Goal: Task Accomplishment & Management: Manage account settings

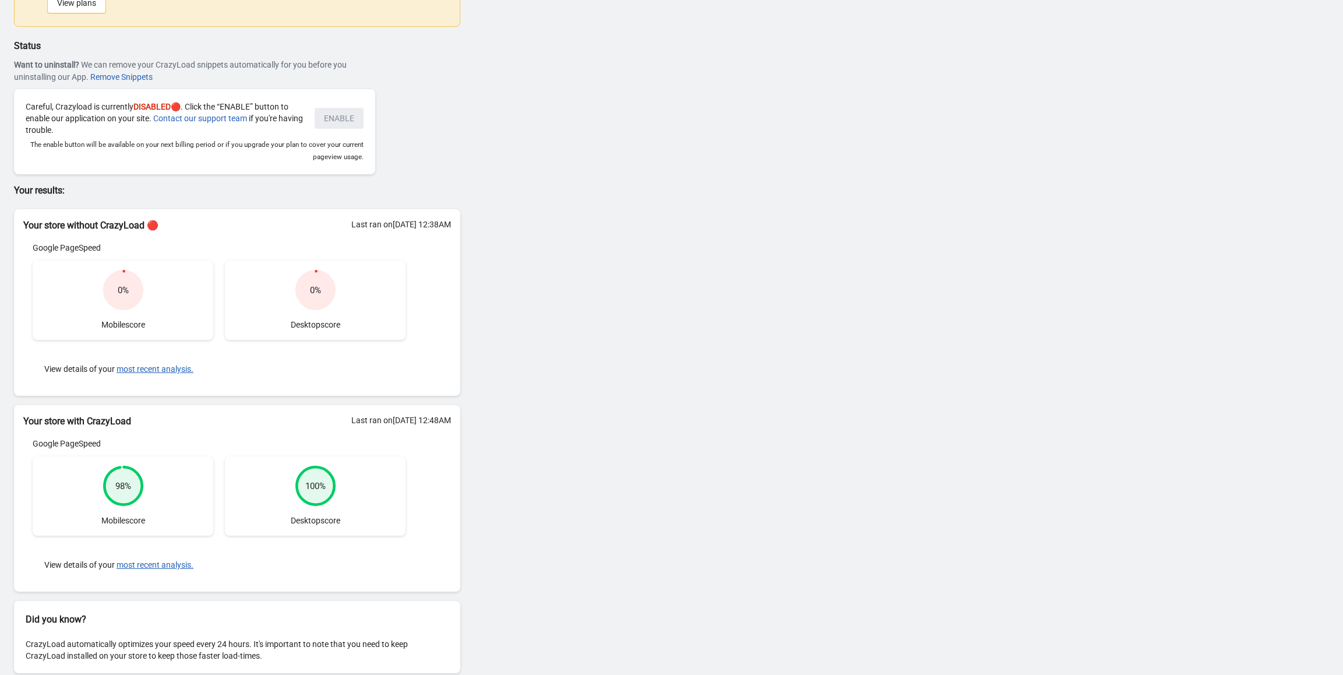
scroll to position [62, 0]
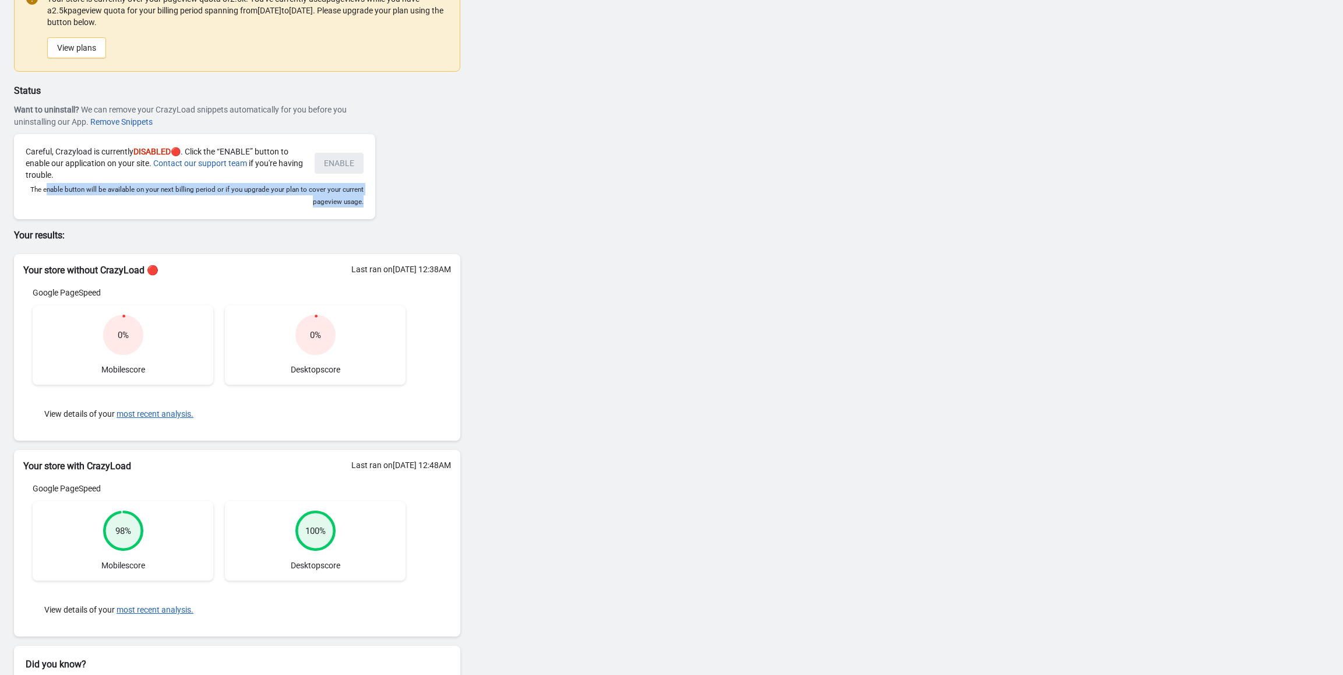
drag, startPoint x: 47, startPoint y: 190, endPoint x: 403, endPoint y: 205, distance: 356.9
click at [392, 203] on div "Status Want to uninstall? We can remove your CrazyLoad snippets automatically f…" at bounding box center [237, 151] width 446 height 135
click at [442, 209] on div "Status Want to uninstall? We can remove your CrazyLoad snippets automatically f…" at bounding box center [237, 151] width 446 height 135
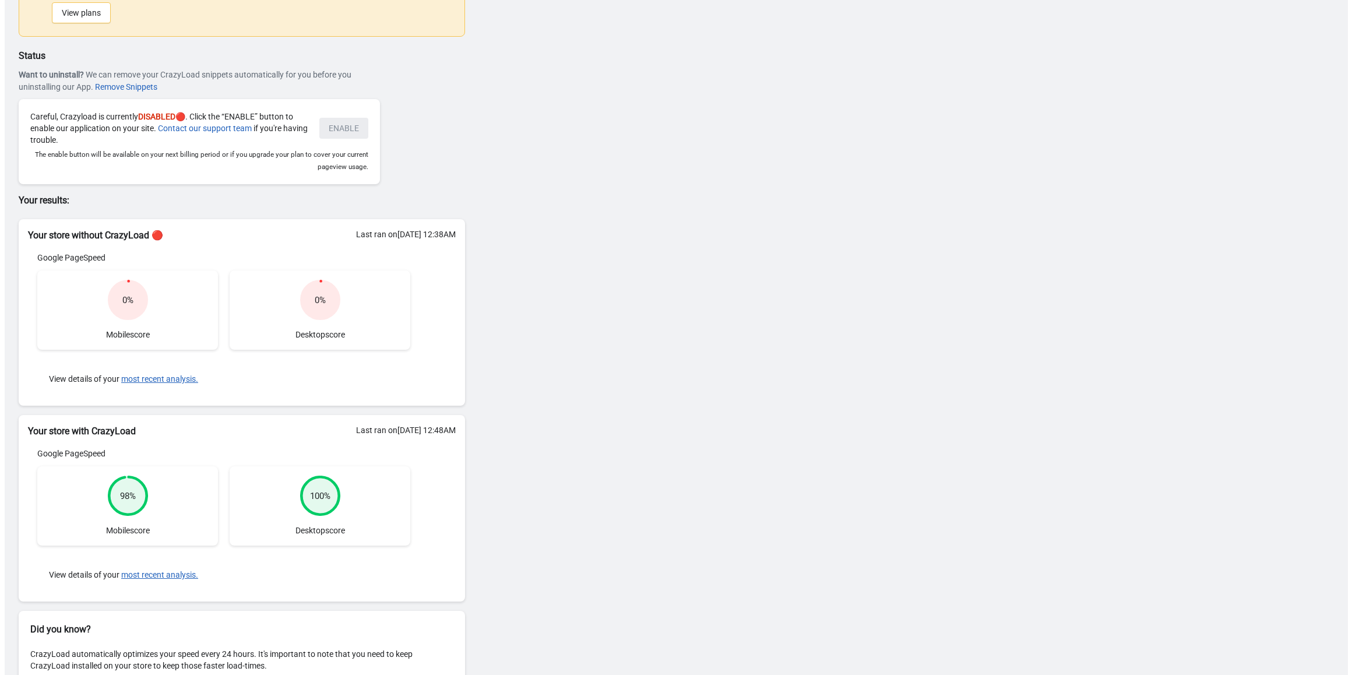
scroll to position [0, 0]
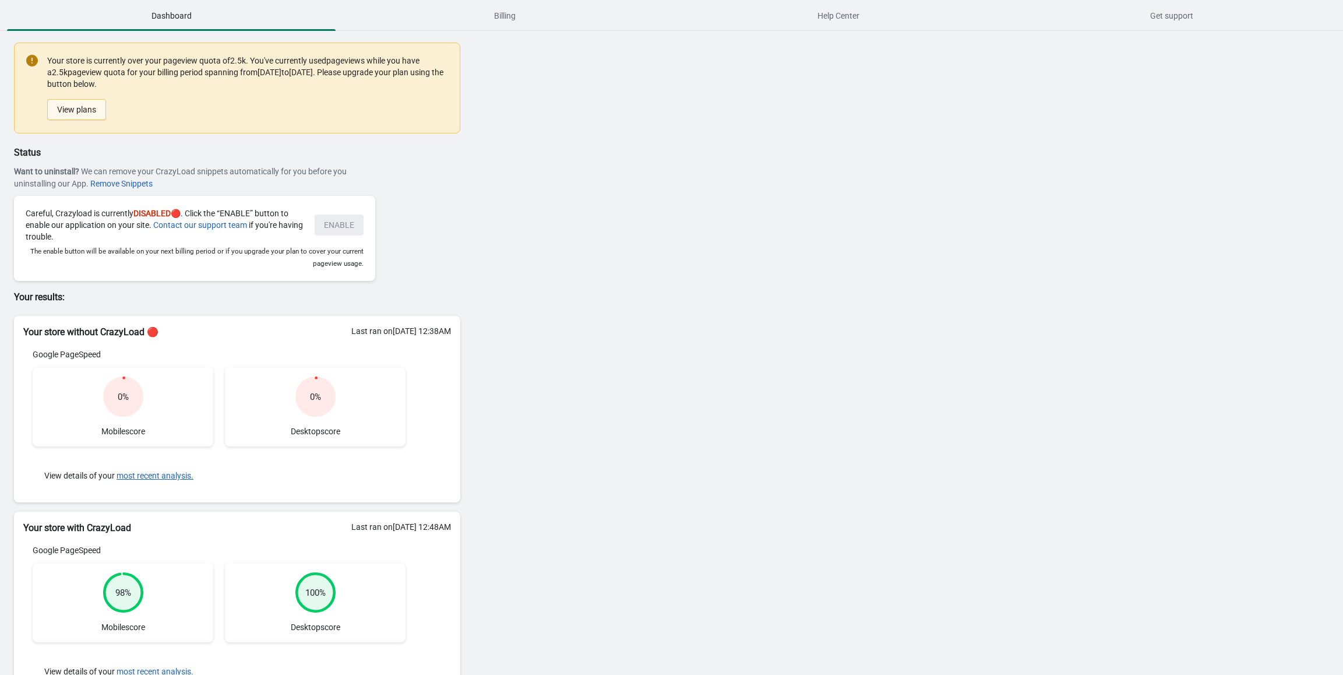
click at [91, 115] on link "View plans" at bounding box center [76, 109] width 59 height 21
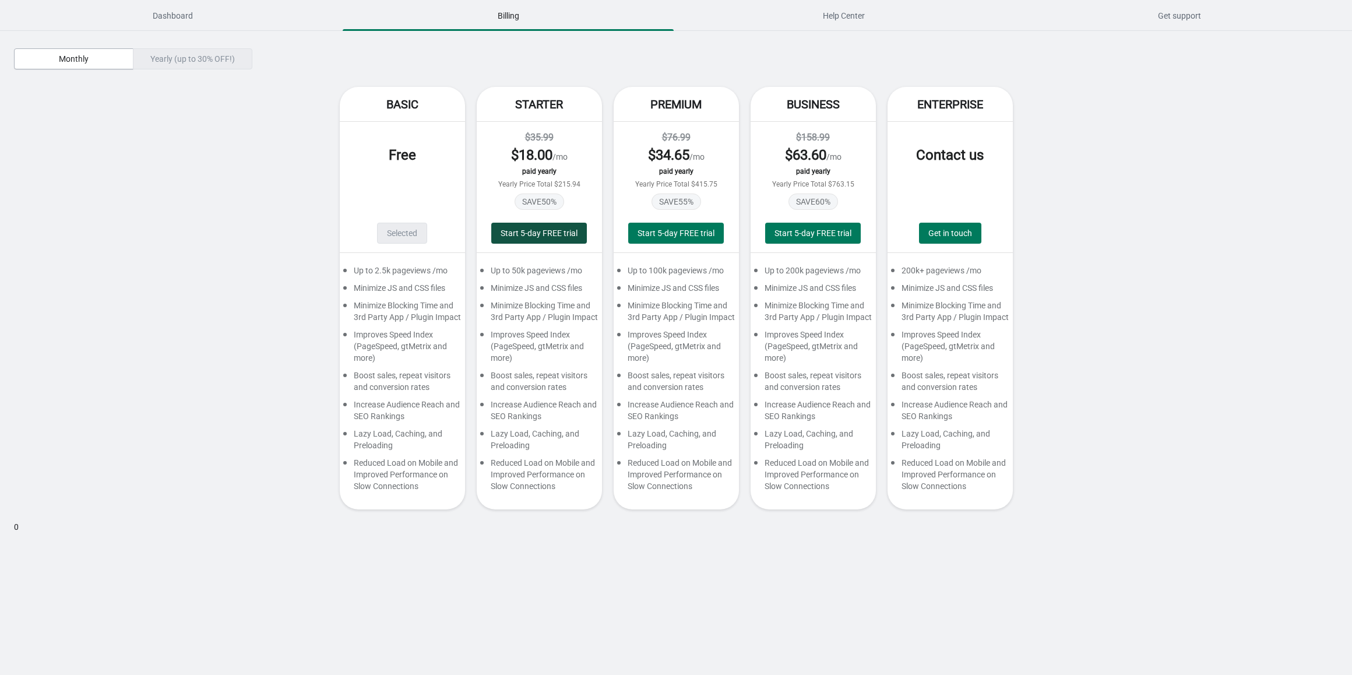
click at [523, 232] on span "Start 5-day FREE trial" at bounding box center [538, 232] width 77 height 9
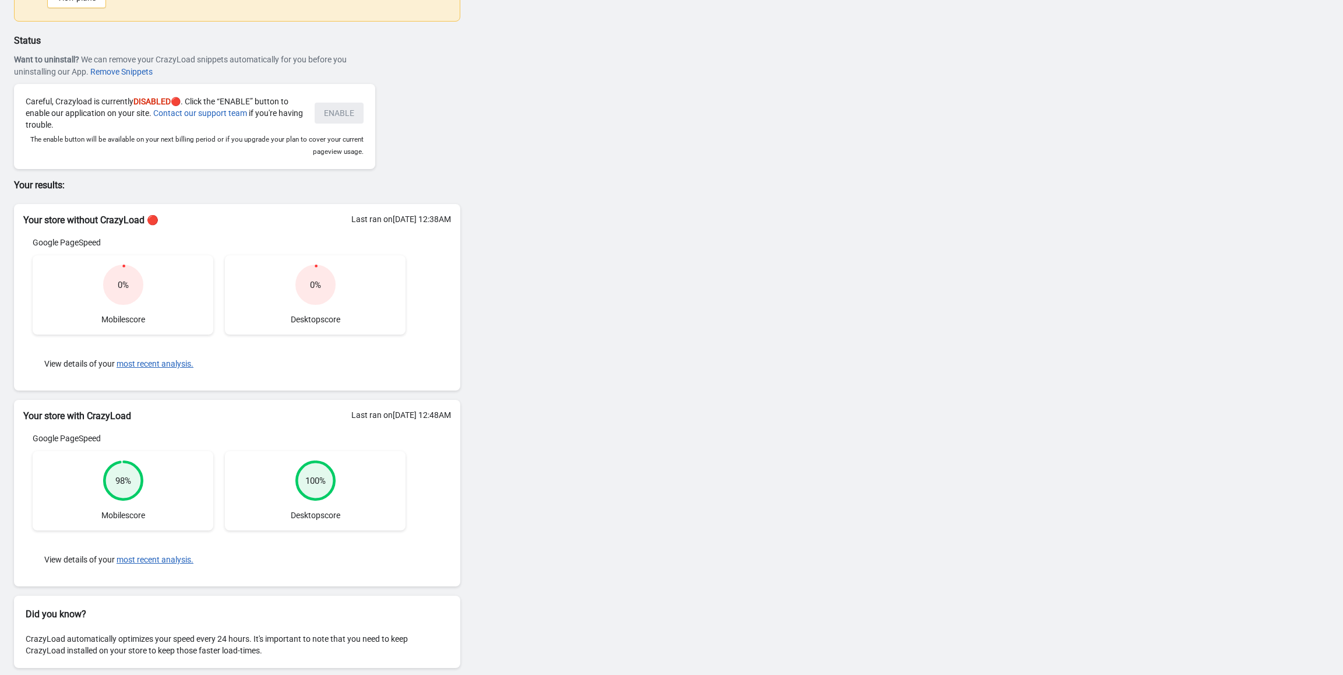
scroll to position [120, 0]
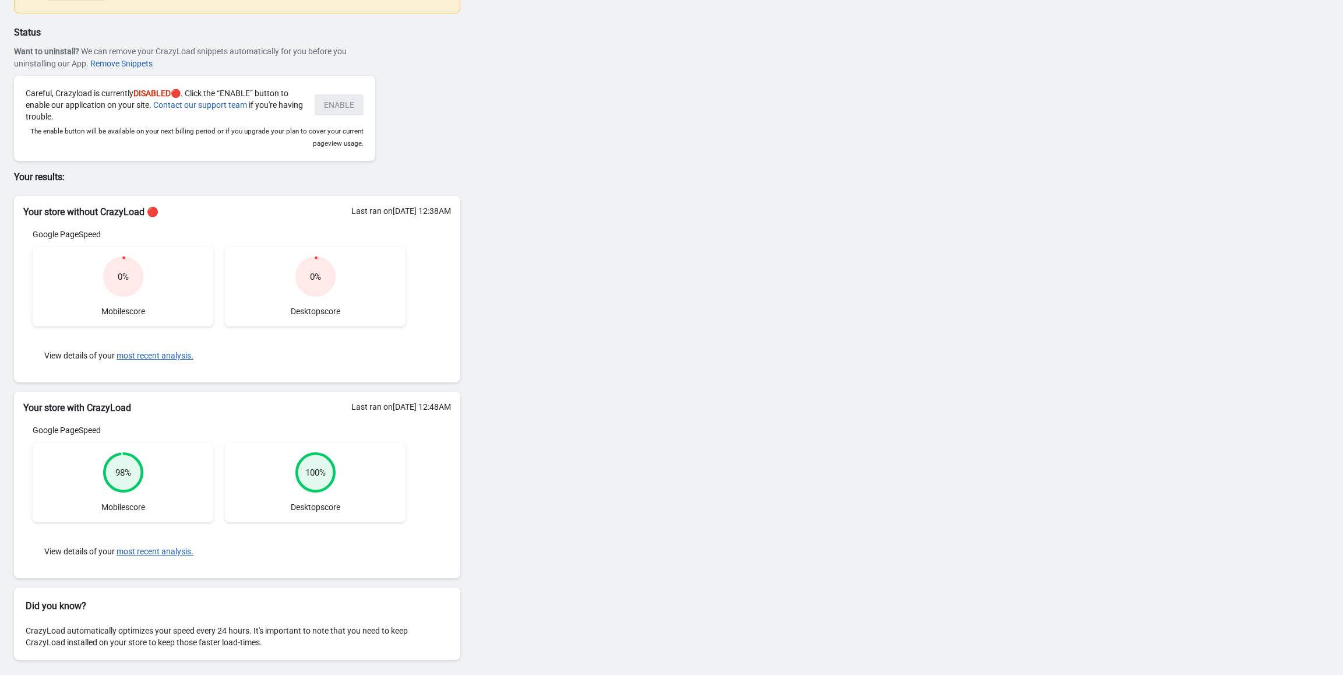
click at [344, 108] on div "Careful, Crazyload is currently DISABLED 🔴. Click the “ENABLE” button to enable…" at bounding box center [195, 104] width 338 height 35
drag, startPoint x: 326, startPoint y: 101, endPoint x: 369, endPoint y: 110, distance: 44.6
click at [369, 110] on div "Careful, Crazyload is currently DISABLED 🔴. Click the “ENABLE” button to enable…" at bounding box center [194, 118] width 361 height 85
drag, startPoint x: 31, startPoint y: 103, endPoint x: 146, endPoint y: 114, distance: 115.3
click at [146, 114] on div "Careful, Crazyload is currently DISABLED 🔴. Click the “ENABLE” button to enable…" at bounding box center [164, 104] width 277 height 35
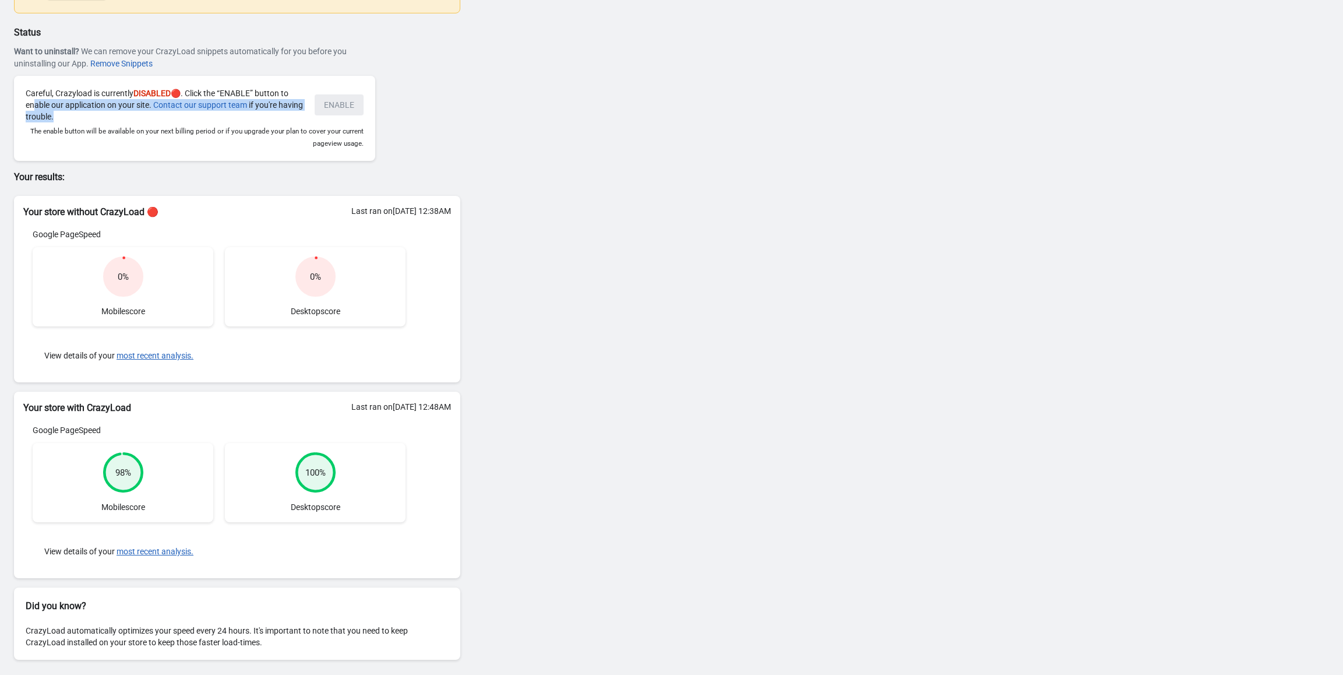
click at [145, 122] on div "Careful, Crazyload is currently DISABLED 🔴. Click the “ENABLE” button to enable…" at bounding box center [164, 104] width 277 height 35
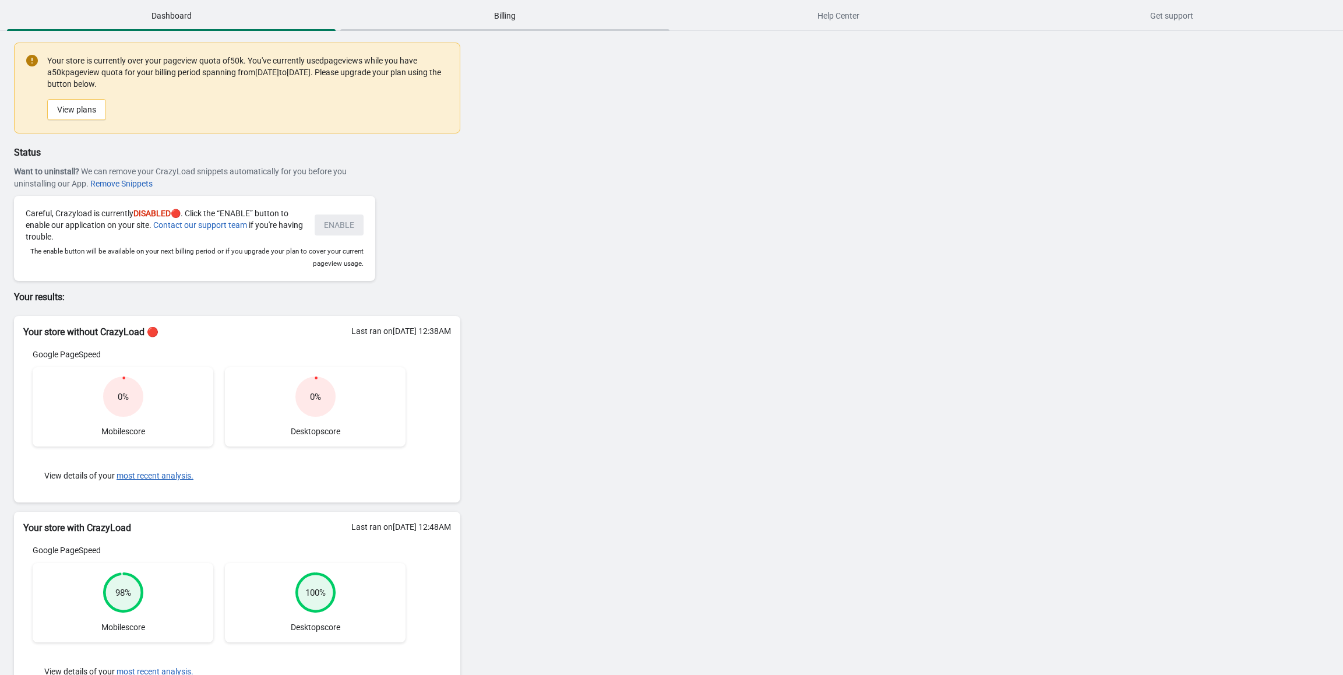
click at [513, 24] on span "Billing" at bounding box center [504, 15] width 329 height 21
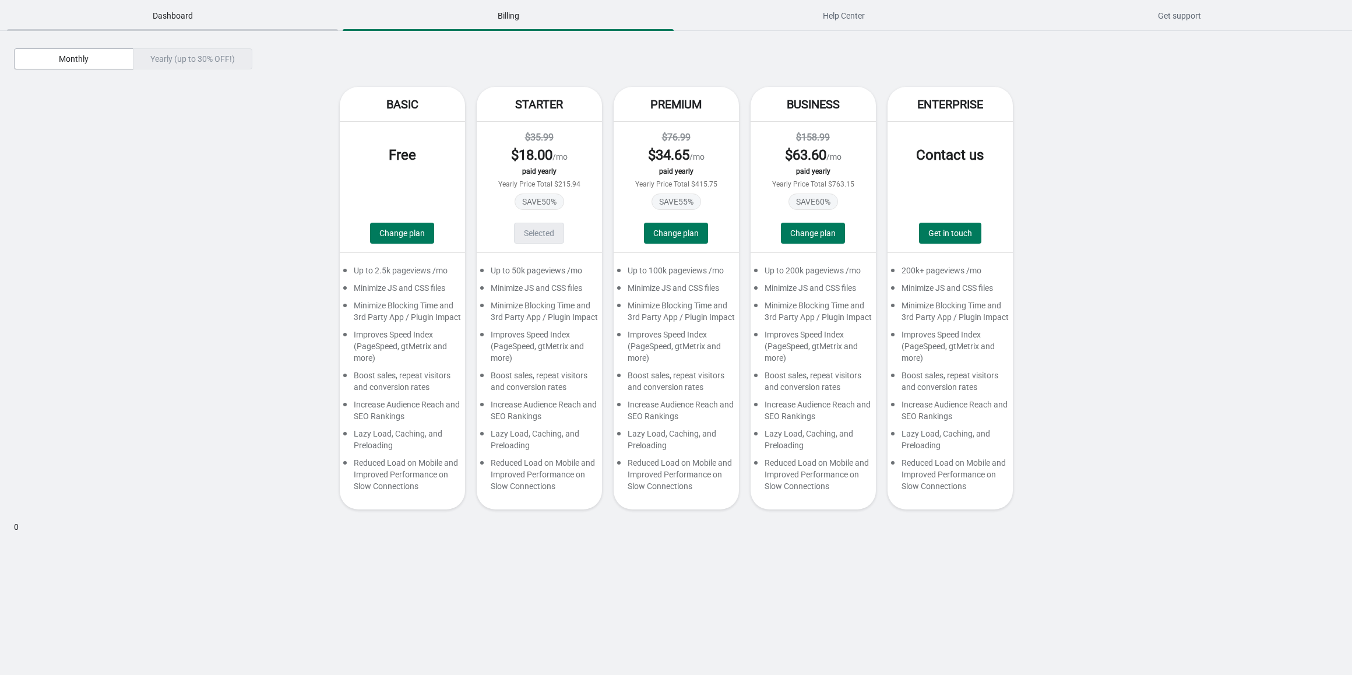
click at [164, 11] on span "Dashboard" at bounding box center [172, 15] width 331 height 21
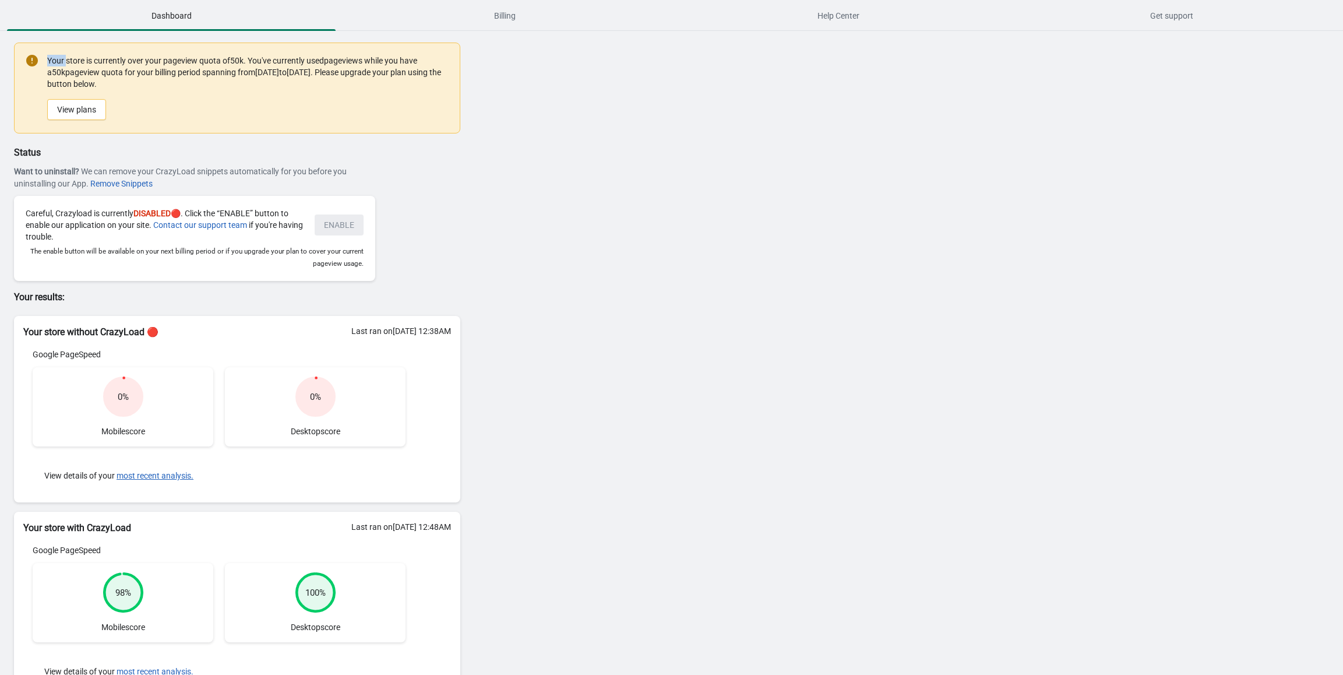
drag, startPoint x: 65, startPoint y: 58, endPoint x: 290, endPoint y: 91, distance: 227.3
click at [290, 91] on div "Your store is currently over your pageview quota of 50k . You've currently used…" at bounding box center [247, 88] width 401 height 68
click at [284, 98] on div "View plans" at bounding box center [246, 107] width 406 height 26
click at [512, 17] on span "Billing" at bounding box center [504, 15] width 329 height 21
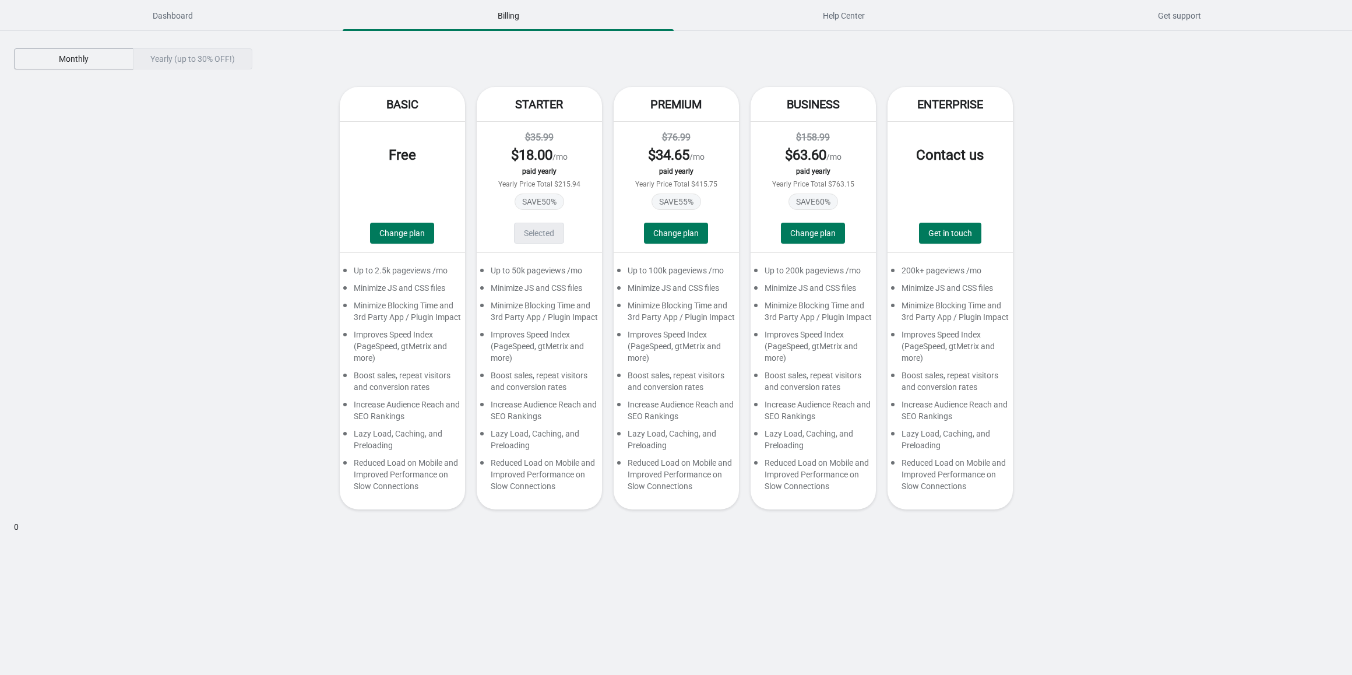
click at [83, 58] on span "Monthly" at bounding box center [74, 58] width 30 height 9
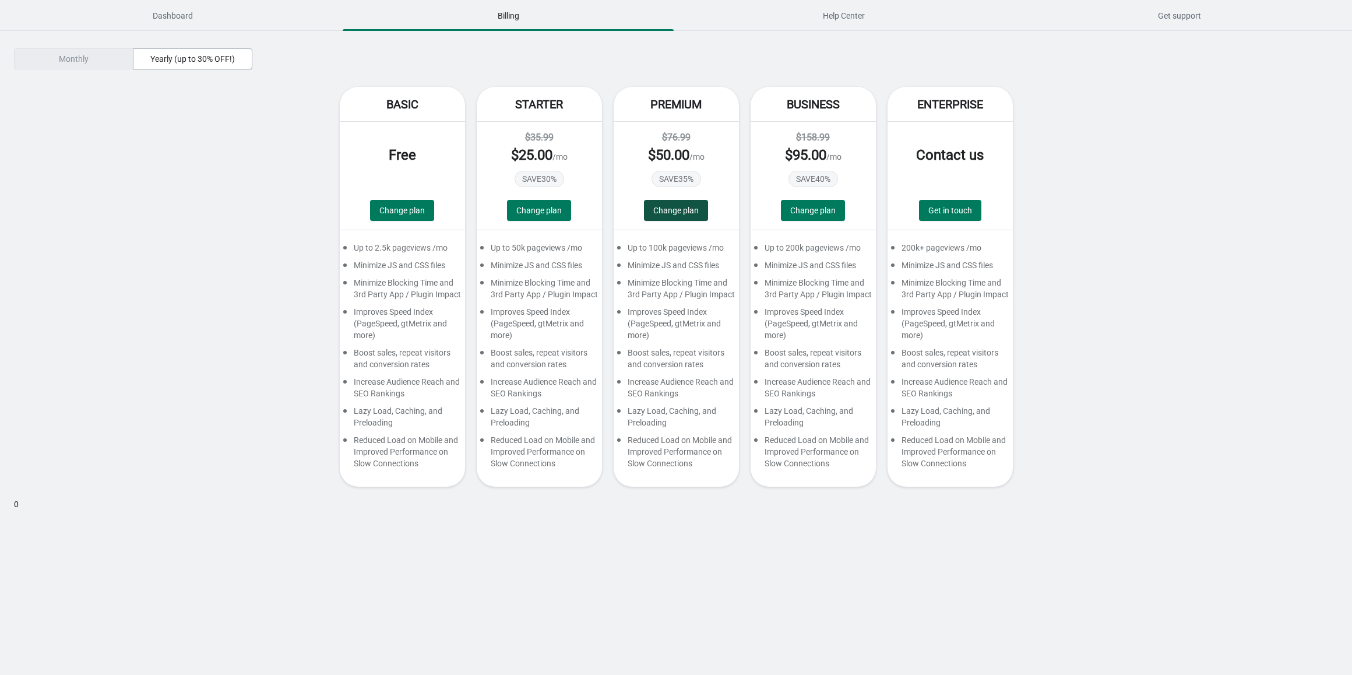
click at [662, 213] on span "Change plan" at bounding box center [675, 210] width 45 height 9
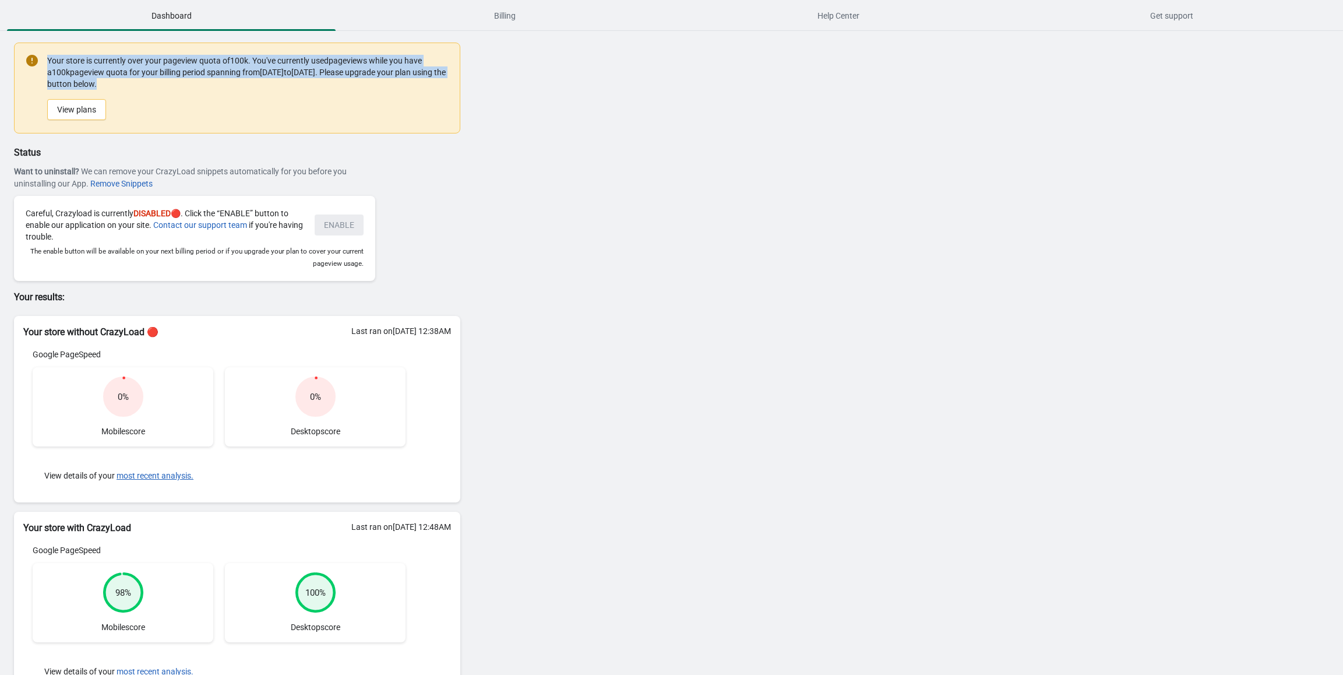
drag, startPoint x: 49, startPoint y: 62, endPoint x: 160, endPoint y: 89, distance: 113.8
click at [160, 89] on div "Your store is currently over your pageview quota of 100k . You've currently use…" at bounding box center [247, 88] width 401 height 68
drag, startPoint x: 163, startPoint y: 86, endPoint x: 62, endPoint y: 60, distance: 104.2
click at [62, 60] on div "Your store is currently over your pageview quota of 100k . You've currently use…" at bounding box center [247, 88] width 401 height 68
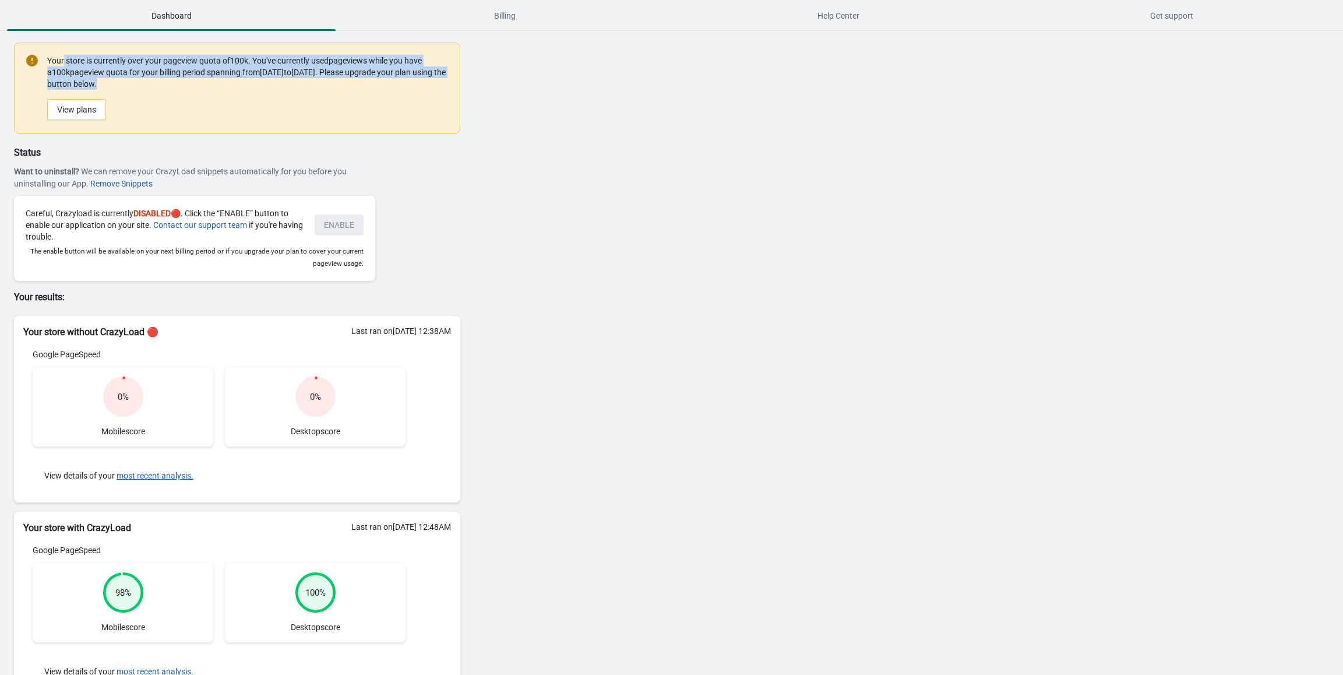
click at [153, 75] on div "Your store is currently over your pageview quota of 100k . You've currently use…" at bounding box center [247, 88] width 401 height 68
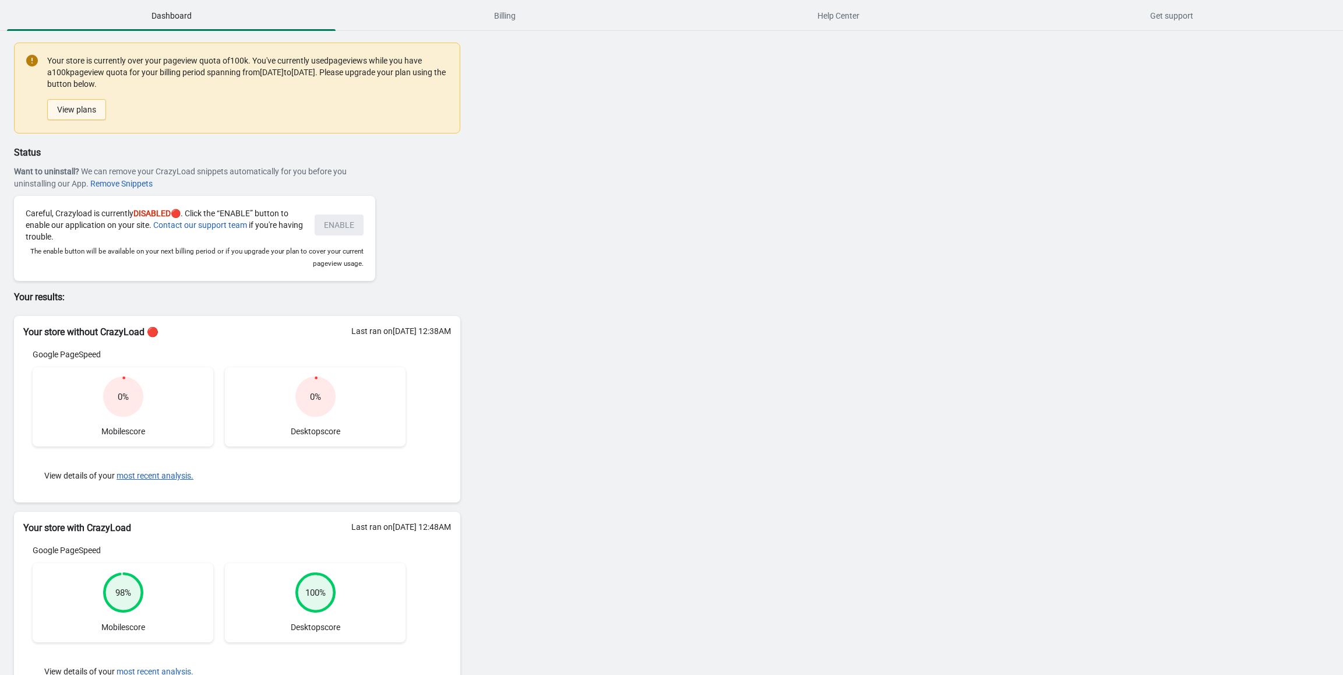
click at [73, 109] on link "View plans" at bounding box center [76, 109] width 59 height 21
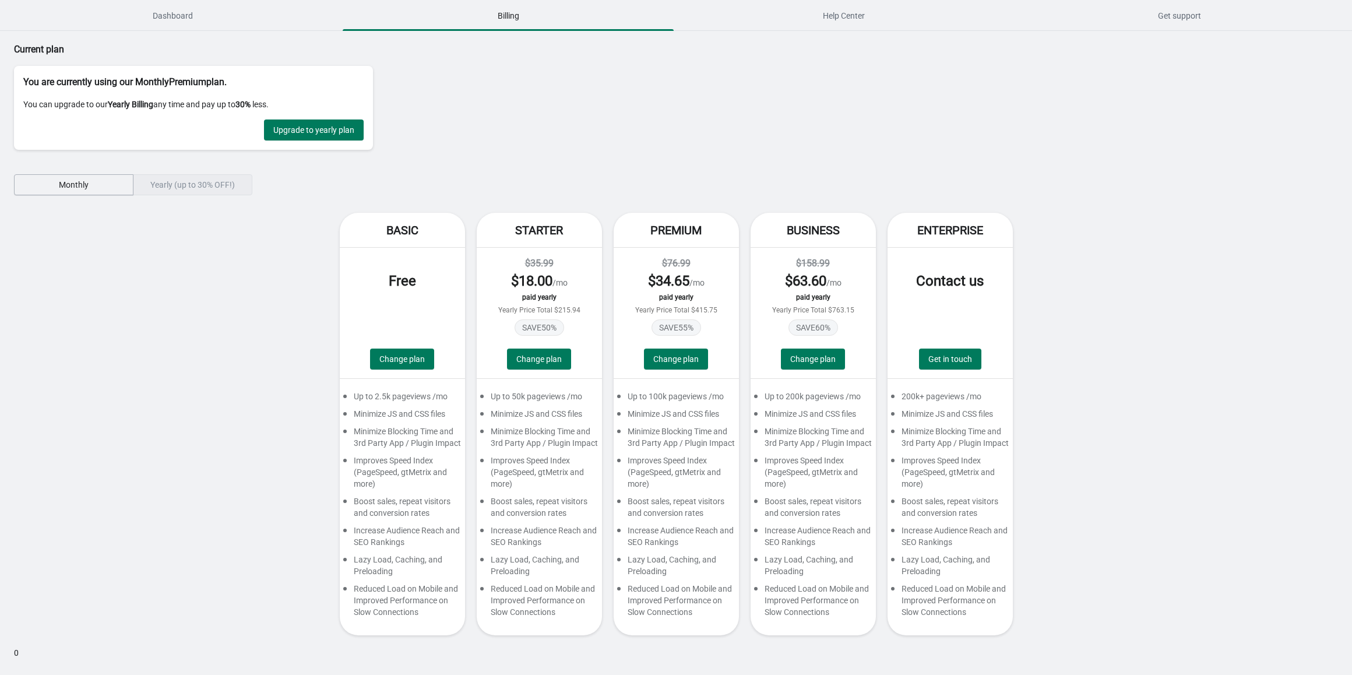
click at [111, 181] on span "Monthly" at bounding box center [74, 184] width 100 height 9
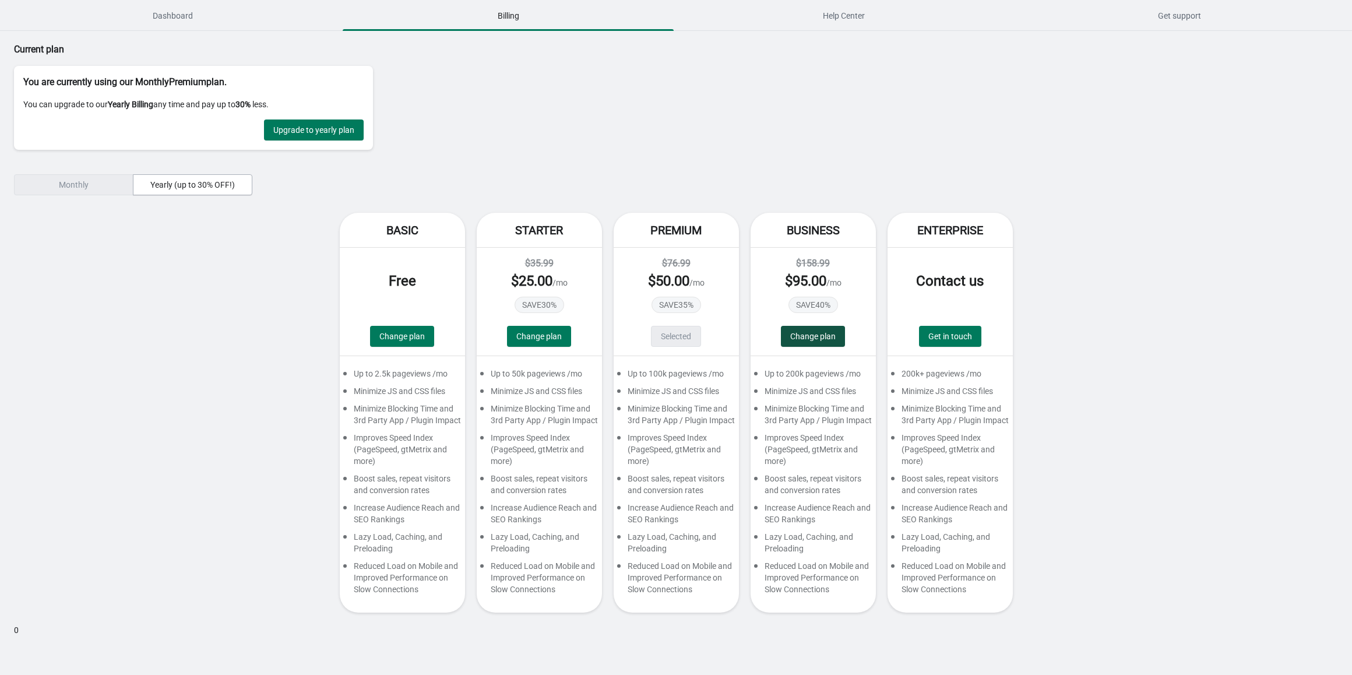
click at [803, 340] on span "Change plan" at bounding box center [812, 336] width 45 height 9
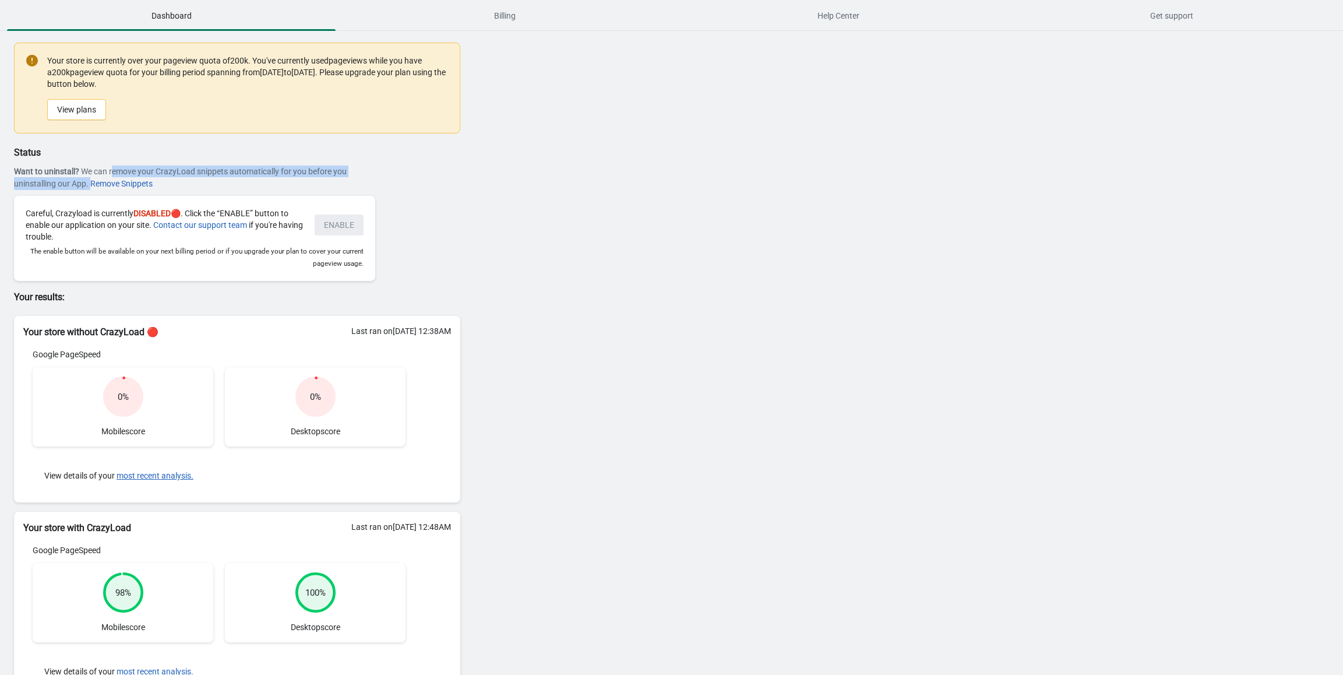
drag, startPoint x: 118, startPoint y: 167, endPoint x: 263, endPoint y: 179, distance: 145.6
click at [263, 179] on div "Want to uninstall? We can remove your CrazyLoad snippets automatically for you …" at bounding box center [194, 177] width 361 height 24
click at [184, 178] on div "Want to uninstall? We can remove your CrazyLoad snippets automatically for you …" at bounding box center [194, 177] width 361 height 24
drag, startPoint x: 182, startPoint y: 172, endPoint x: 377, endPoint y: 184, distance: 195.5
click at [385, 181] on div "Status Want to uninstall? We can remove your CrazyLoad snippets automatically f…" at bounding box center [237, 213] width 446 height 135
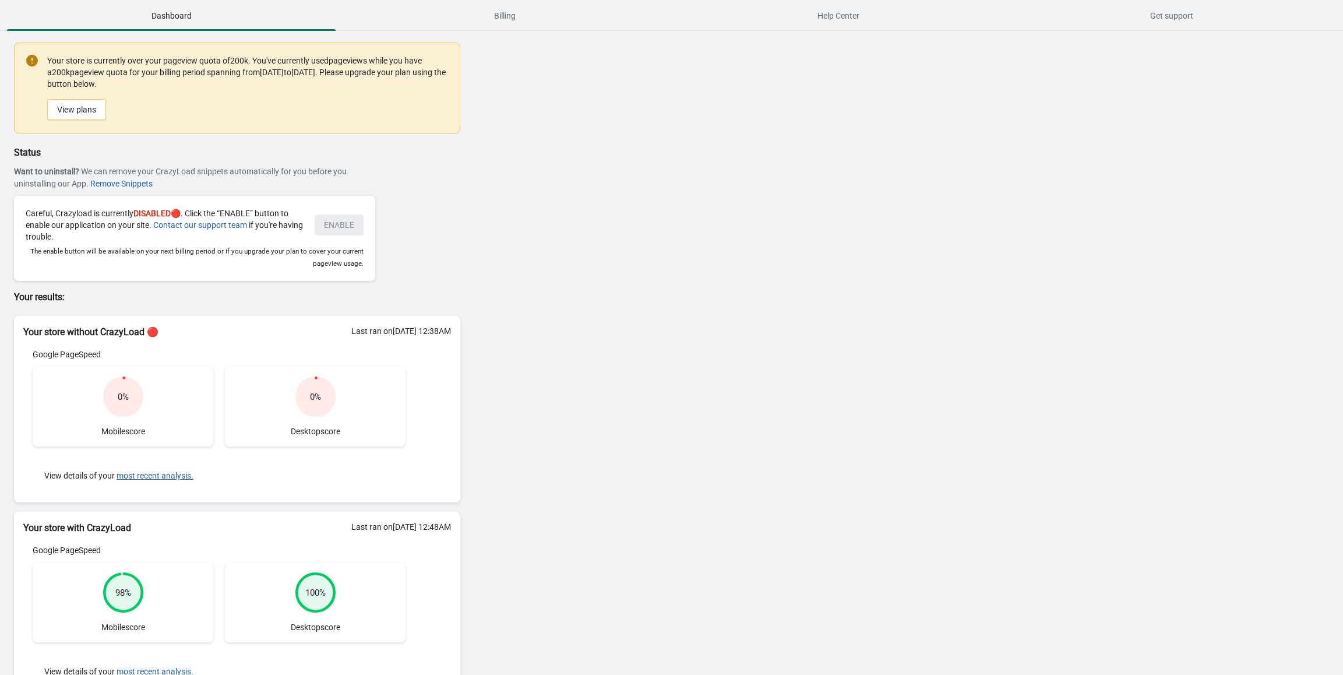
click at [235, 180] on div "Want to uninstall? We can remove your CrazyLoad snippets automatically for you …" at bounding box center [194, 177] width 361 height 24
click at [537, 22] on span "Billing" at bounding box center [504, 15] width 329 height 21
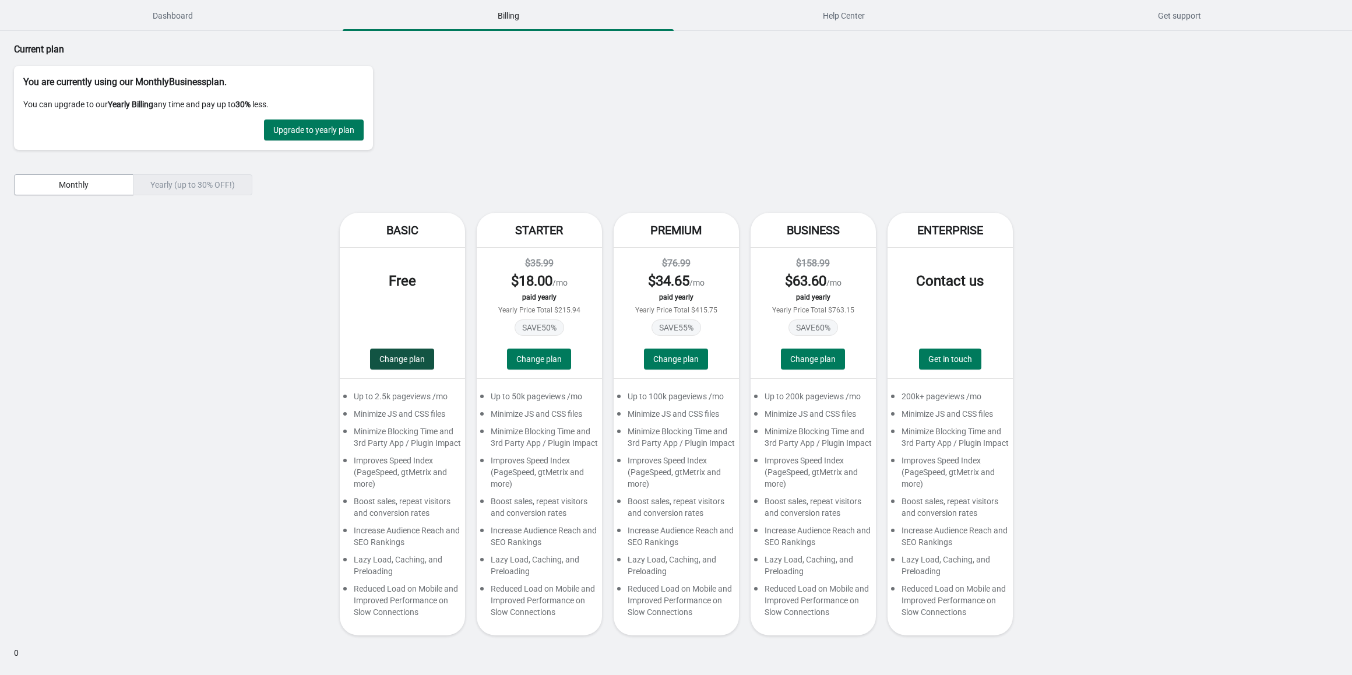
click at [407, 356] on span "Change plan" at bounding box center [401, 358] width 45 height 9
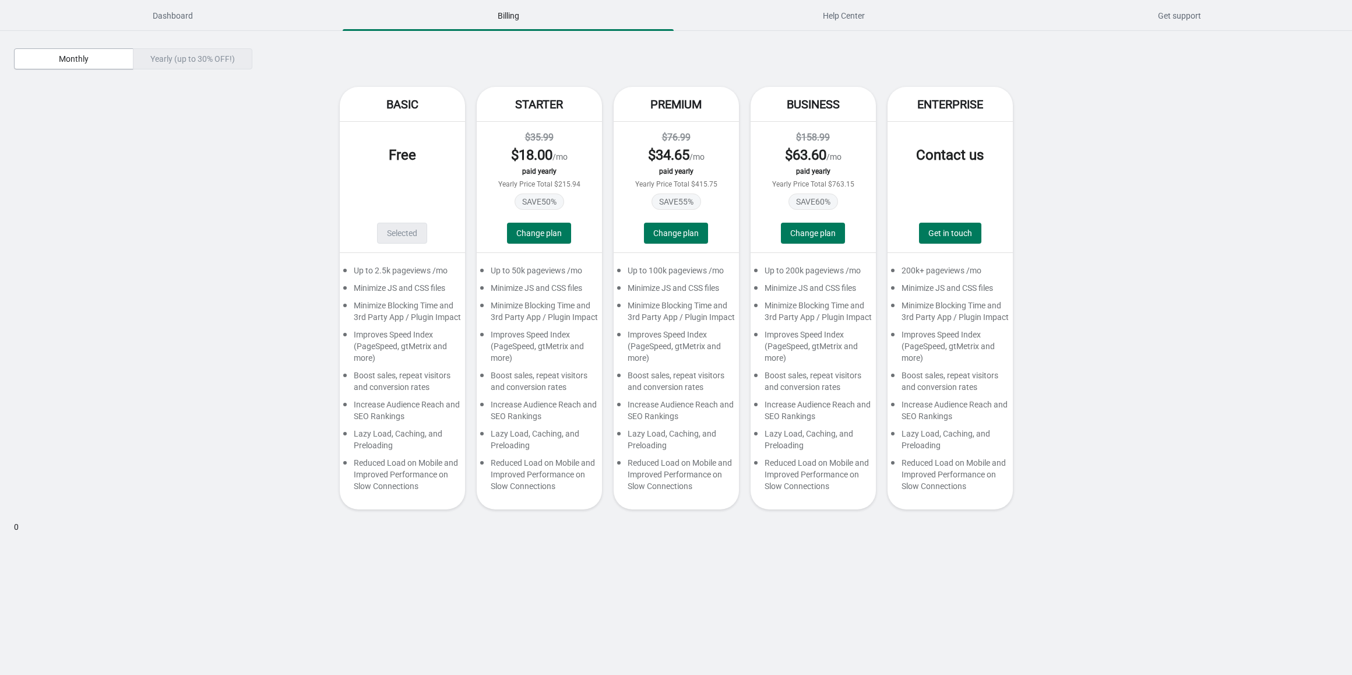
click at [398, 361] on div "Improves Speed Index (PageSpeed, gtMetrix and more)" at bounding box center [402, 349] width 125 height 41
click at [171, 11] on span "Dashboard" at bounding box center [172, 15] width 331 height 21
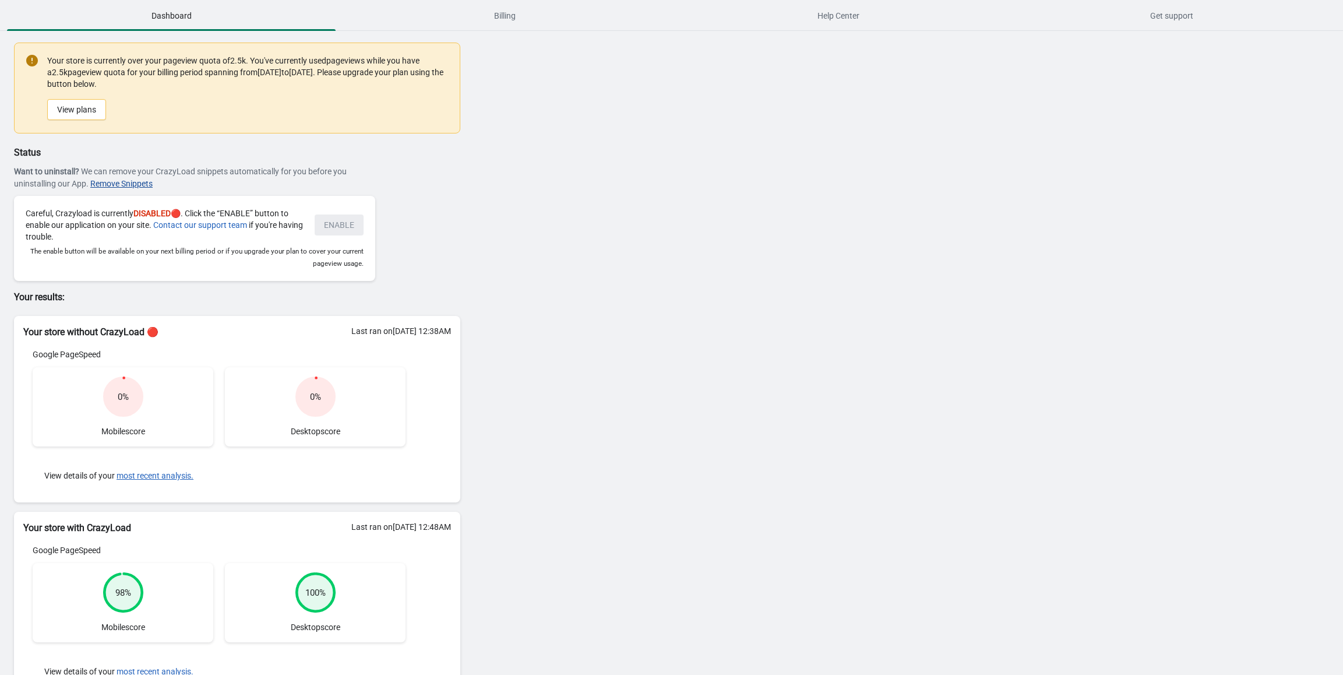
click at [121, 181] on span "Remove Snippets" at bounding box center [121, 183] width 62 height 9
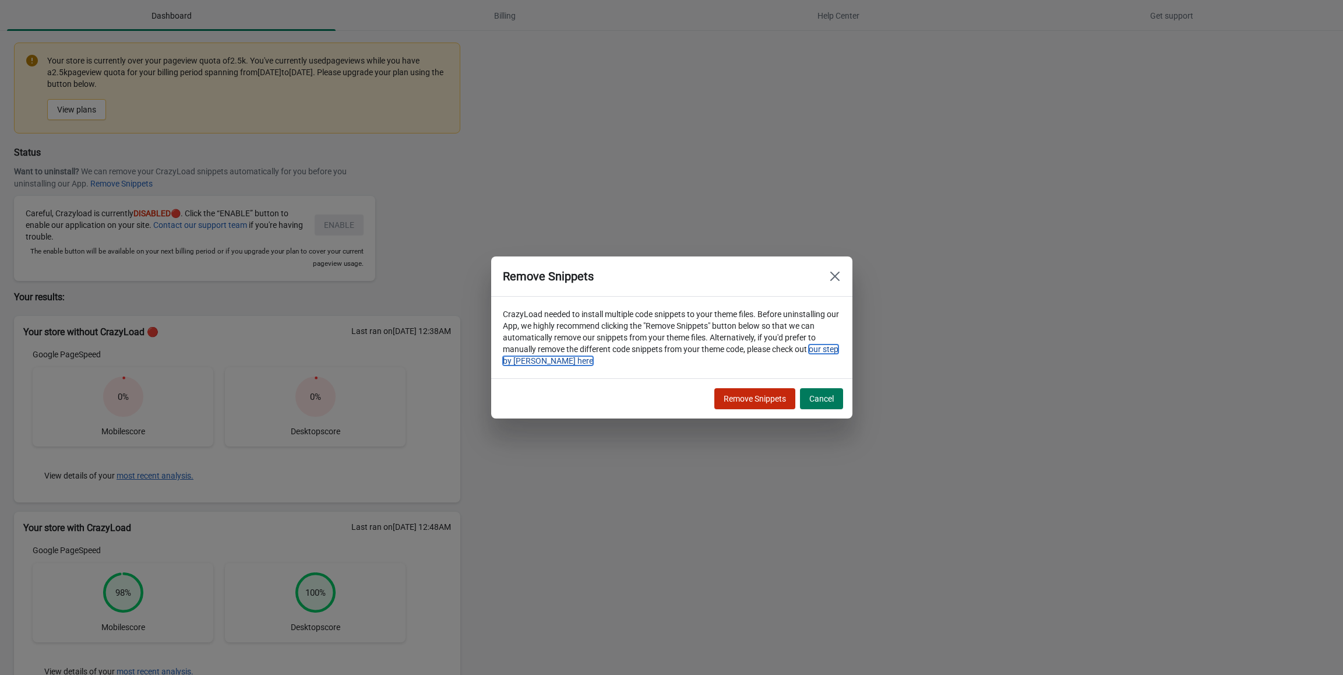
click at [816, 347] on link "our step by [PERSON_NAME] here" at bounding box center [671, 354] width 336 height 21
click at [746, 397] on span "Remove Snippets" at bounding box center [755, 398] width 62 height 9
